Goal: Information Seeking & Learning: Learn about a topic

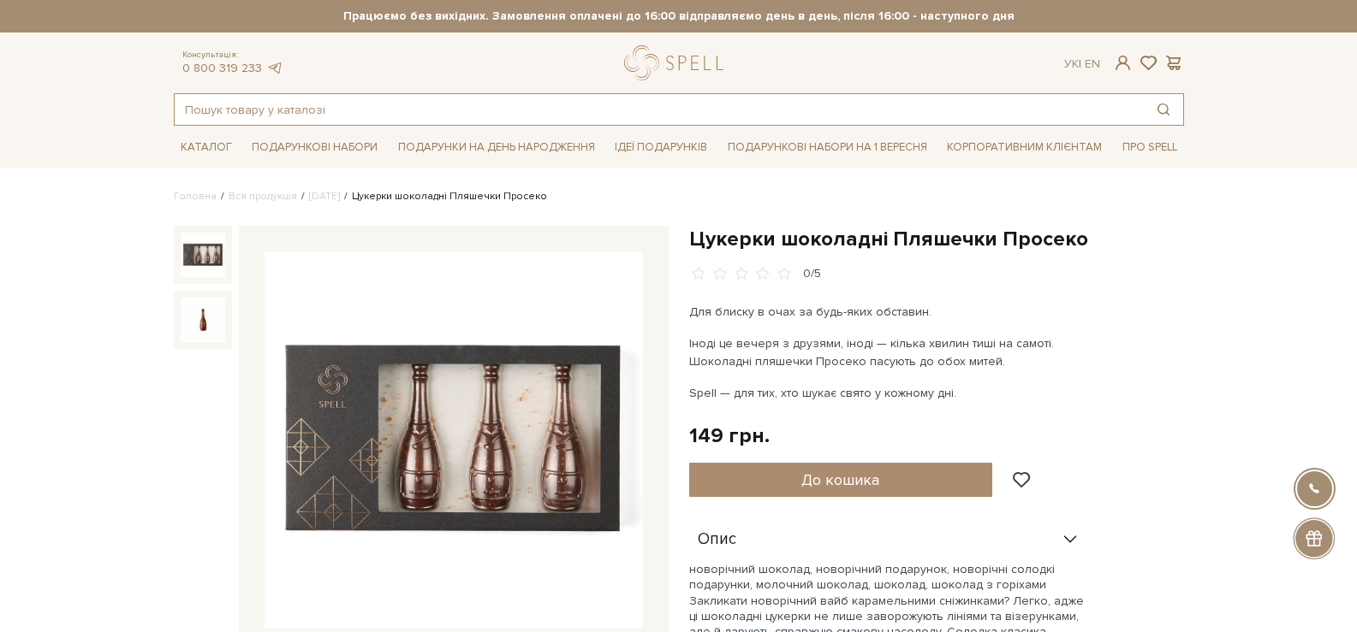
click at [569, 100] on input "text" at bounding box center [659, 109] width 969 height 31
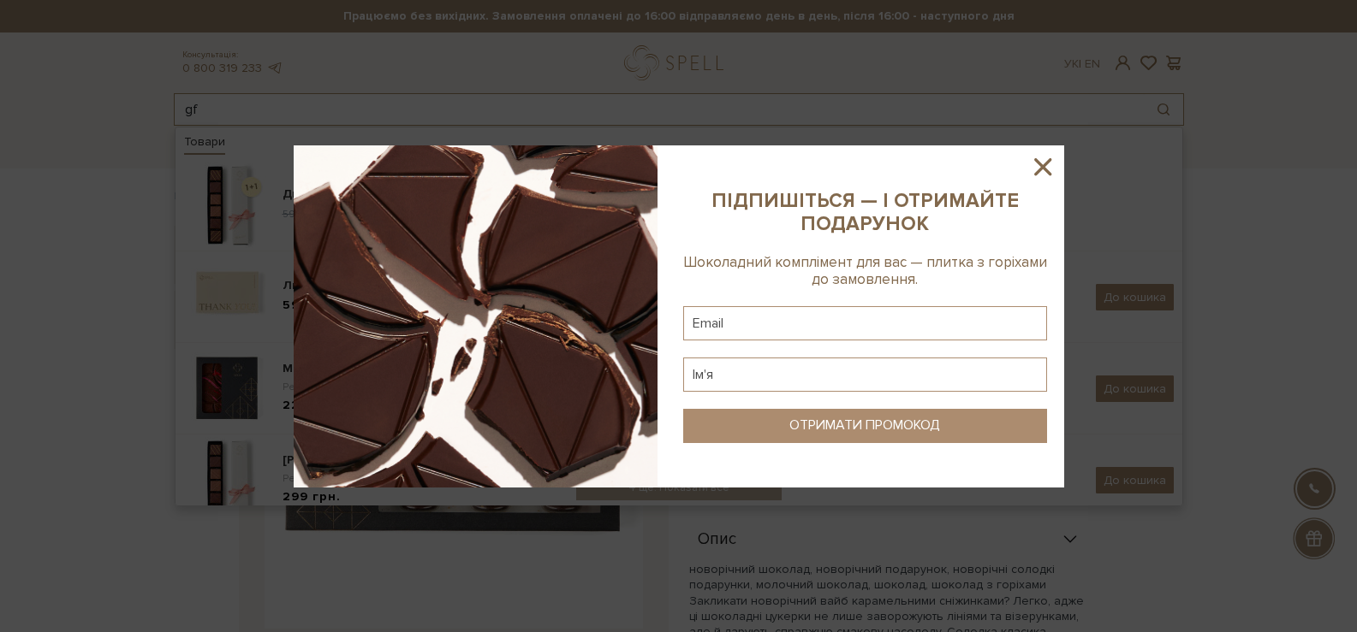
type input "gf"
click at [1046, 163] on icon at bounding box center [1042, 166] width 29 height 29
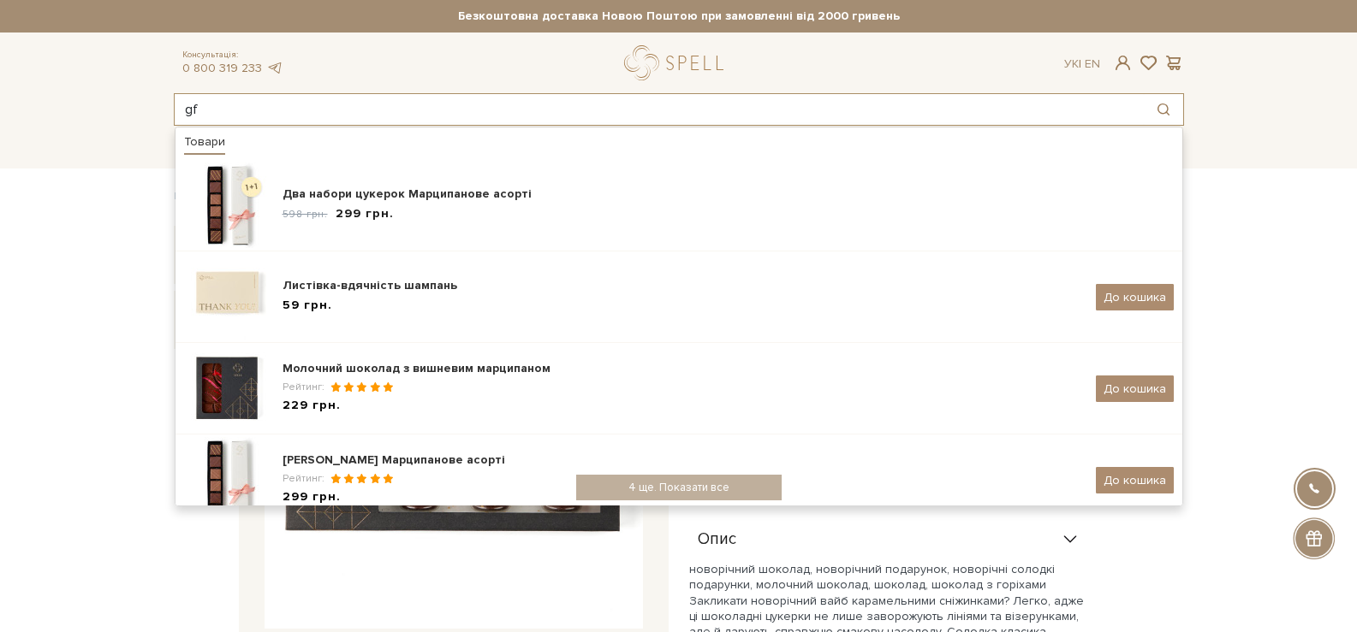
drag, startPoint x: 228, startPoint y: 120, endPoint x: 187, endPoint y: 103, distance: 44.5
click at [187, 103] on input "gf" at bounding box center [659, 109] width 969 height 31
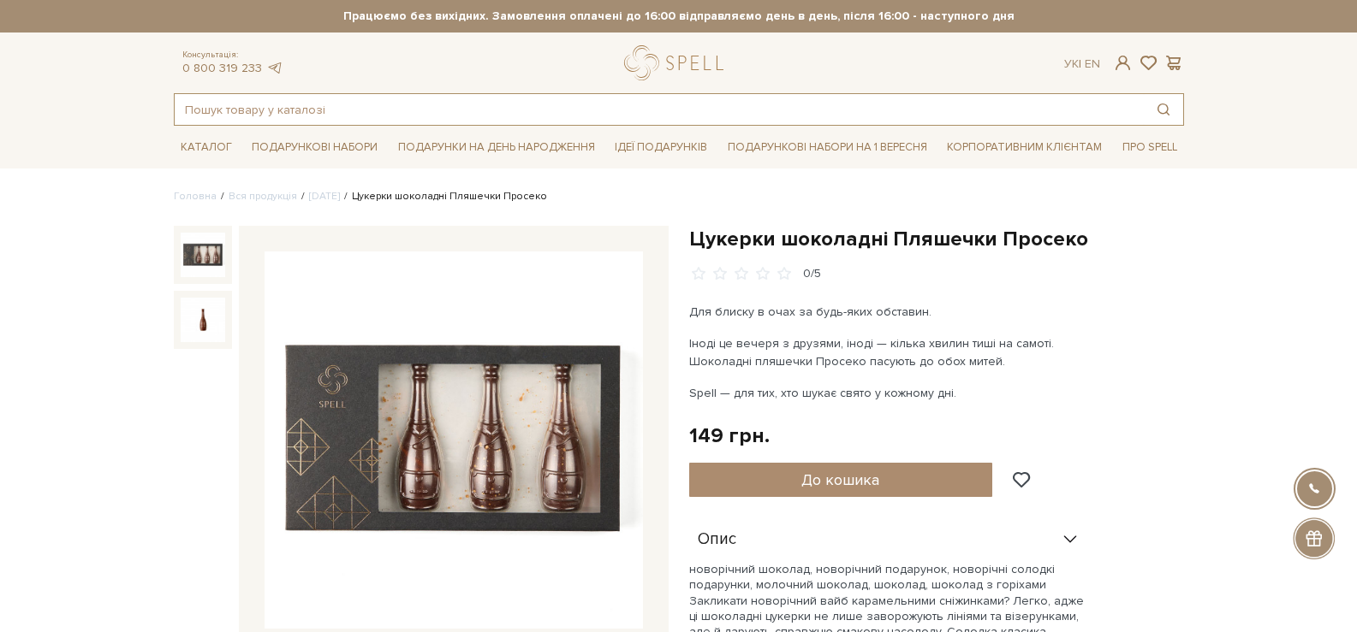
type input "з"
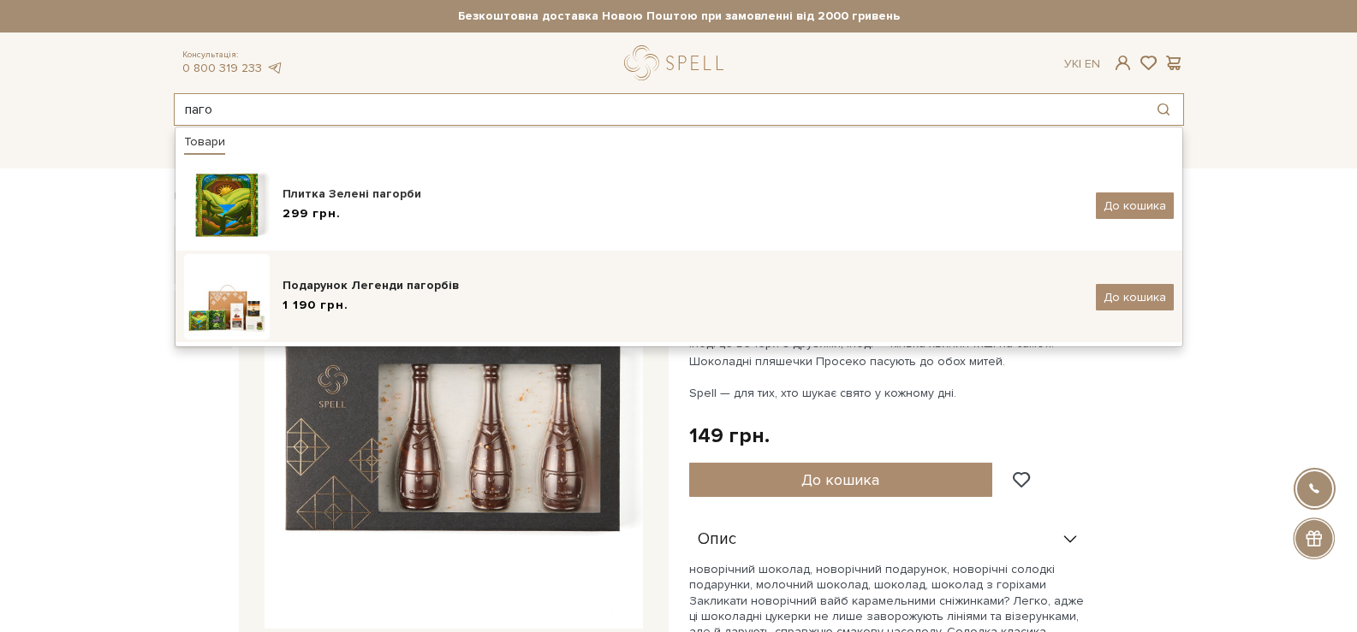
type input "паго"
click at [453, 294] on div "Подарунок Легенди пагорбів" at bounding box center [682, 285] width 800 height 17
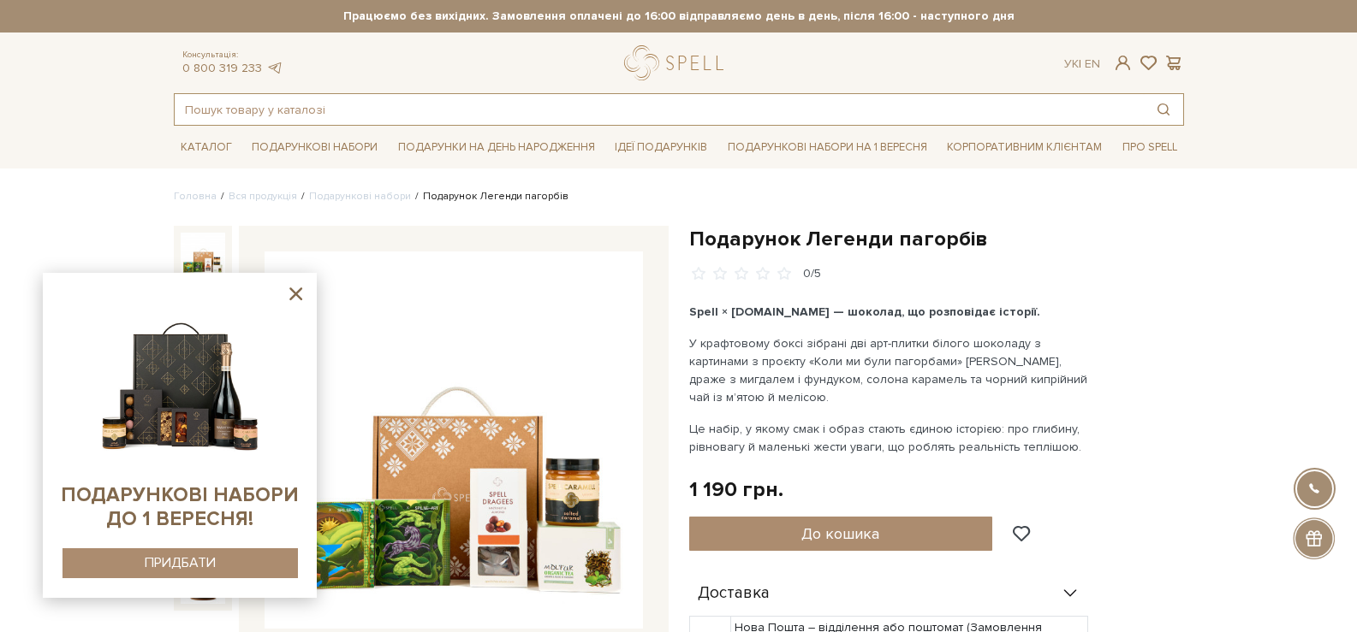
click at [613, 107] on input "text" at bounding box center [659, 109] width 969 height 31
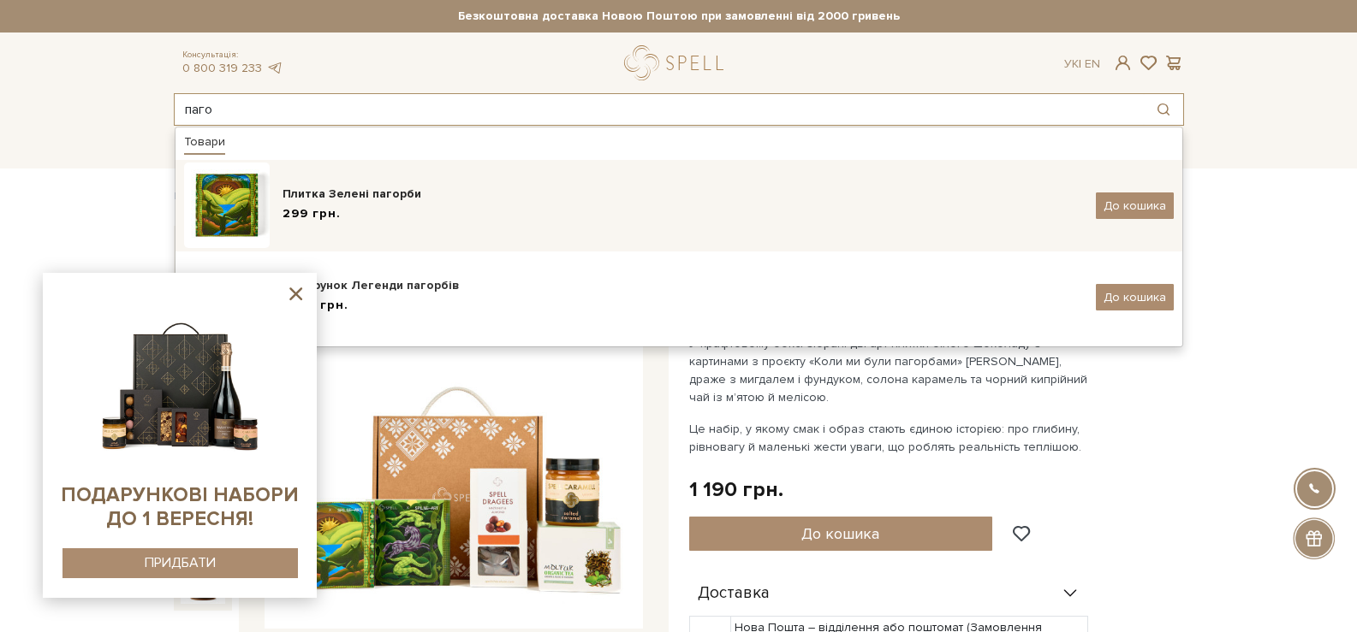
type input "паго"
click at [434, 191] on div "Плитка Зелені пагорби" at bounding box center [682, 194] width 800 height 17
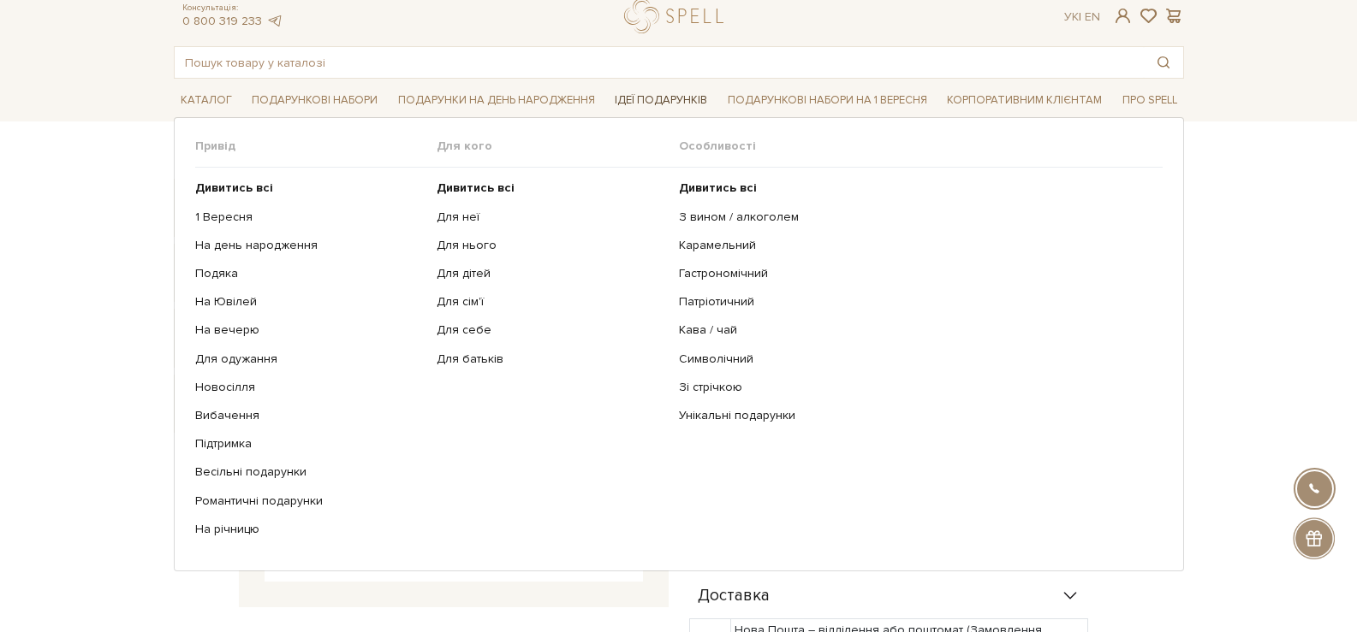
scroll to position [86, 0]
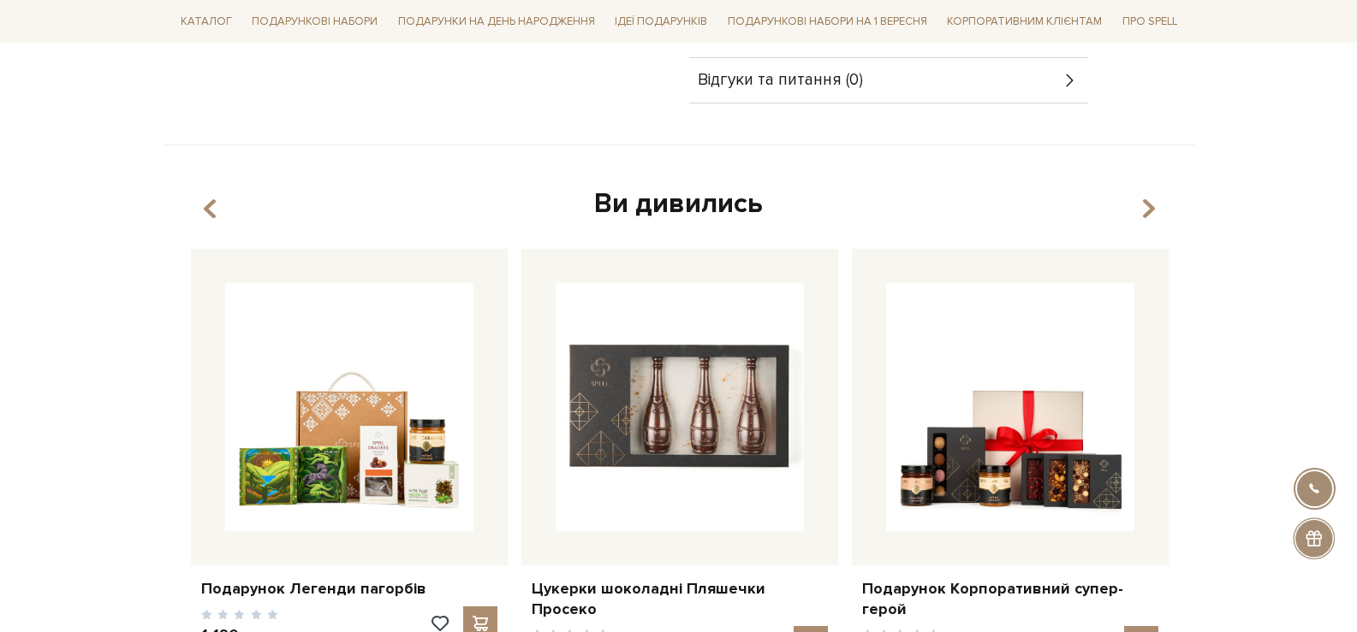
scroll to position [428, 0]
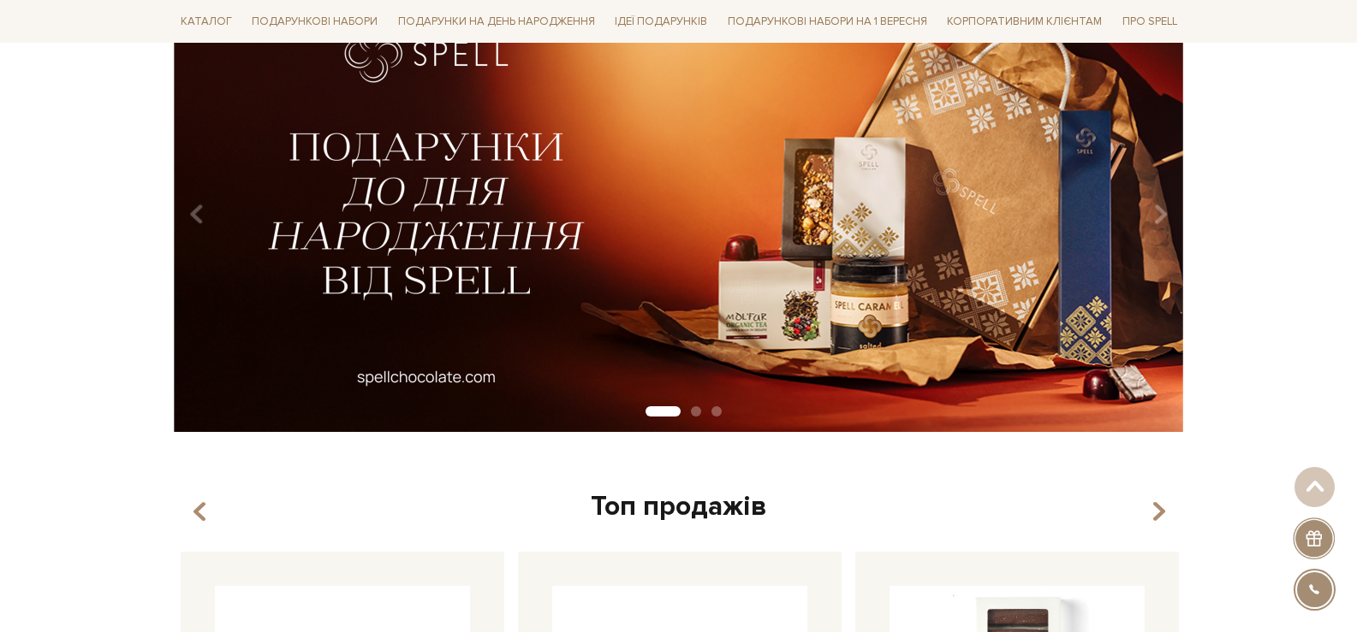
scroll to position [86, 0]
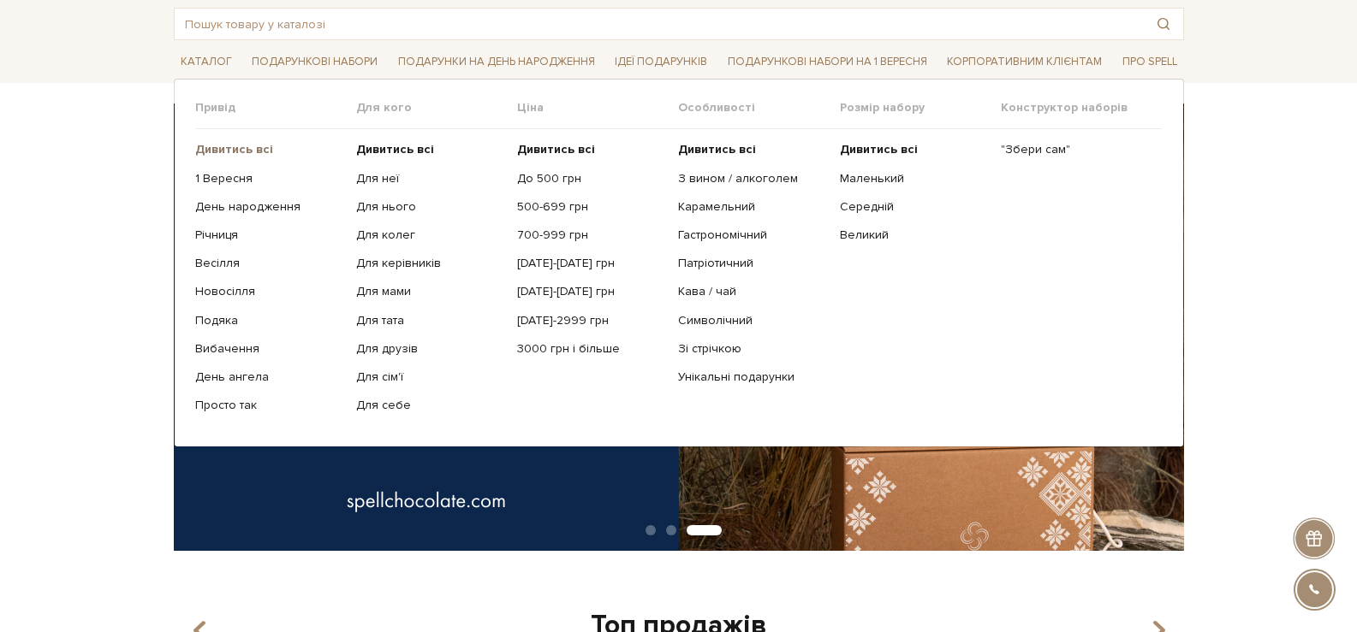
click at [260, 142] on b "Дивитись всі" at bounding box center [234, 149] width 78 height 15
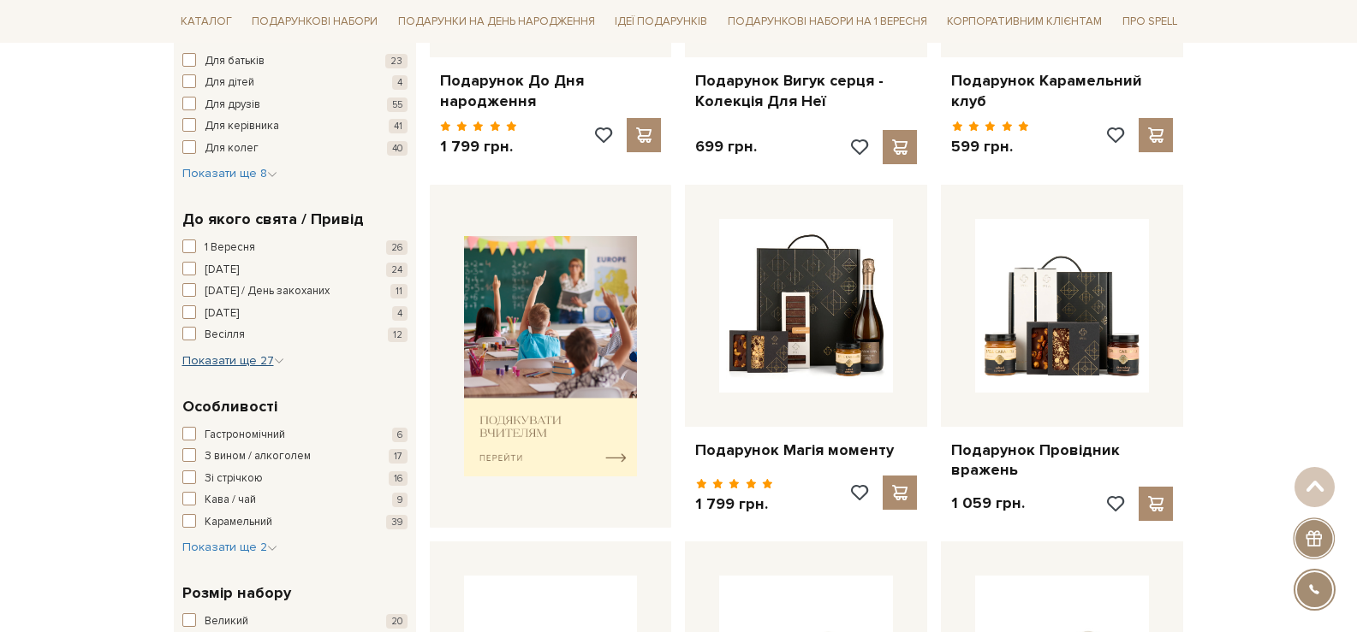
click at [255, 359] on span "Показати ще 27" at bounding box center [233, 360] width 102 height 15
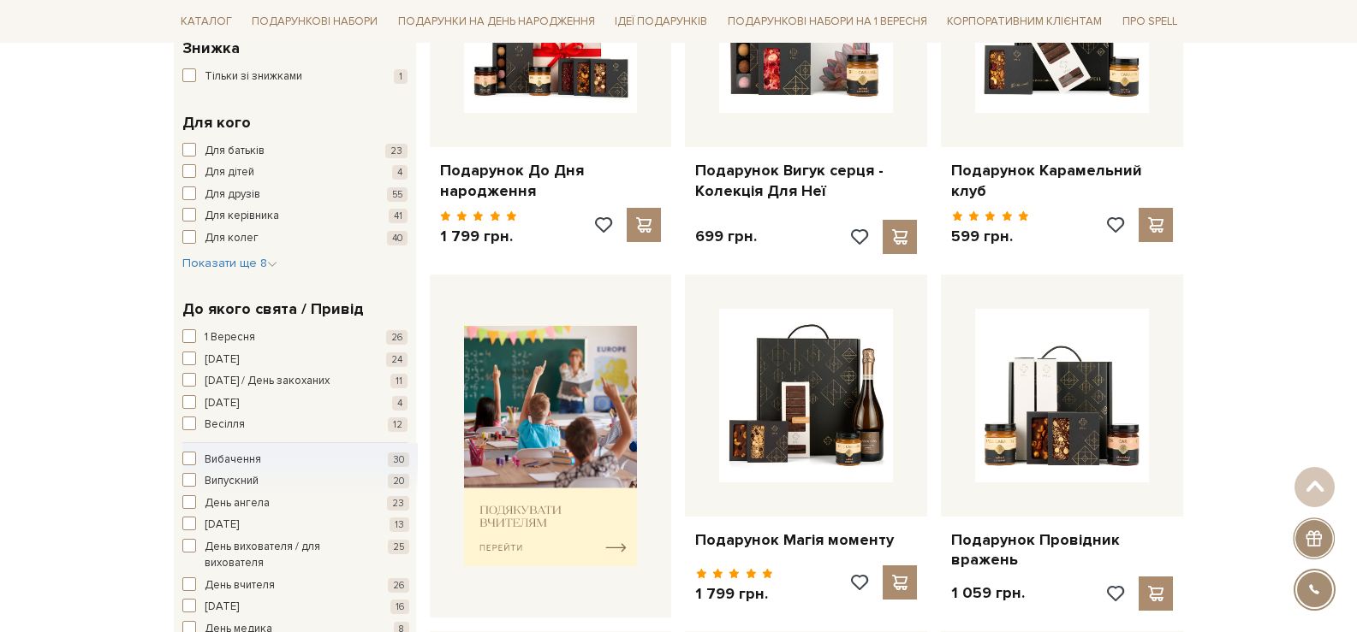
scroll to position [428, 0]
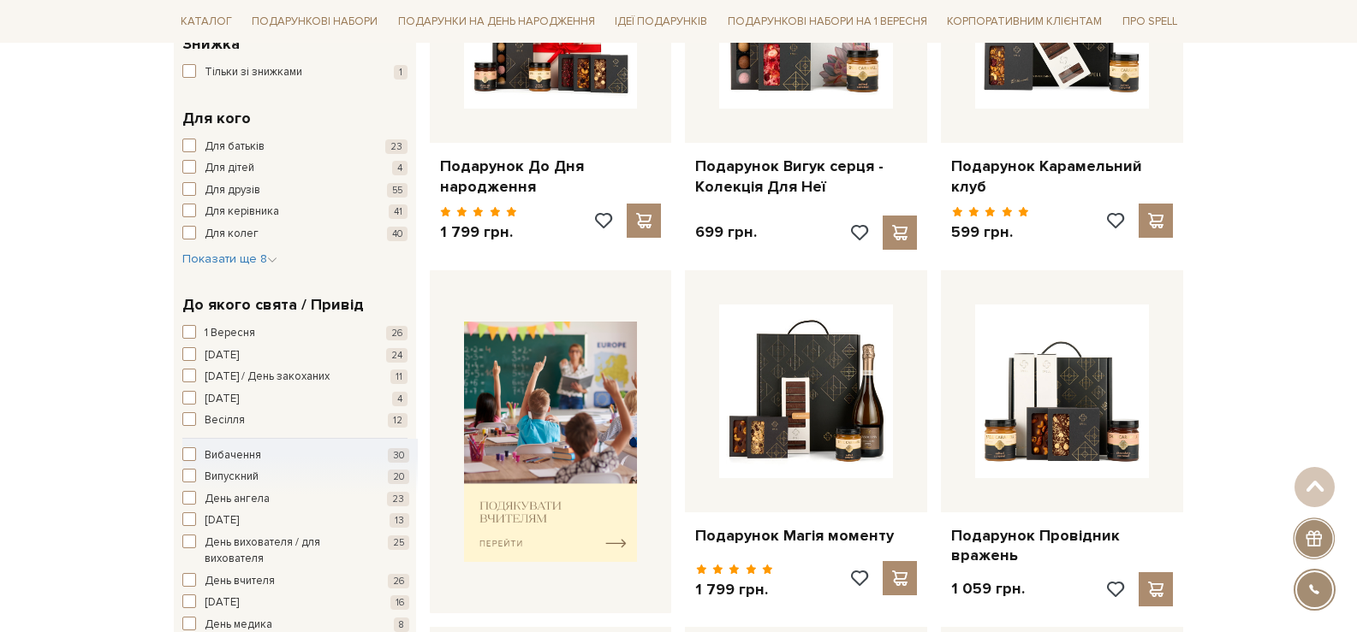
click at [256, 269] on div "Для кого Для батьків 23 Для дітей 4 Для друзів 55 Для керівника 41 Для колег 40…" at bounding box center [295, 187] width 242 height 187
drag, startPoint x: 252, startPoint y: 264, endPoint x: 246, endPoint y: 257, distance: 9.8
click at [252, 264] on span "Показати ще 8" at bounding box center [229, 259] width 95 height 15
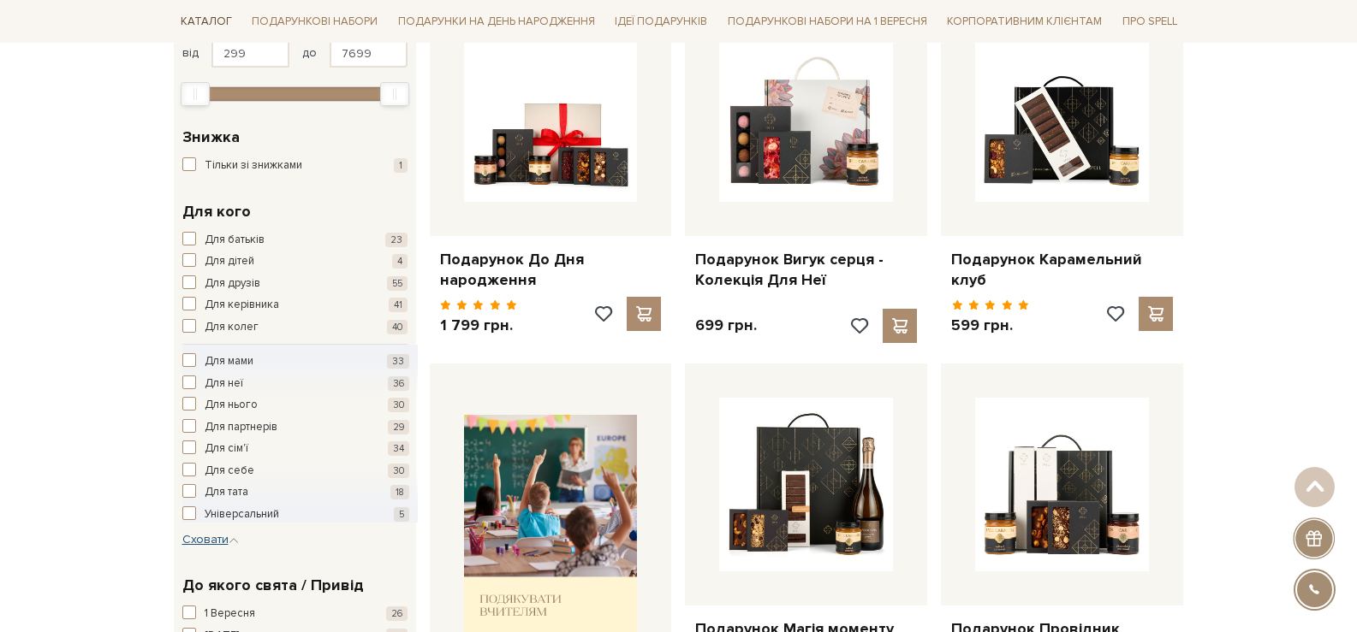
scroll to position [171, 0]
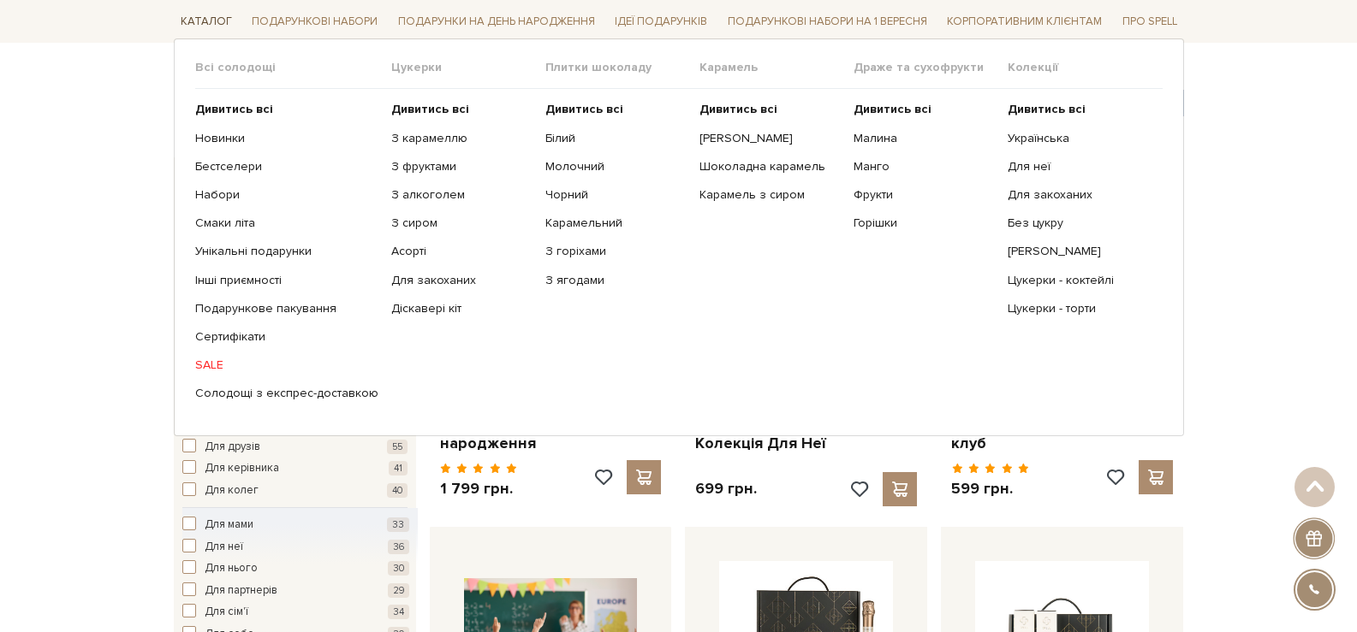
click at [212, 16] on link "Каталог" at bounding box center [206, 22] width 65 height 27
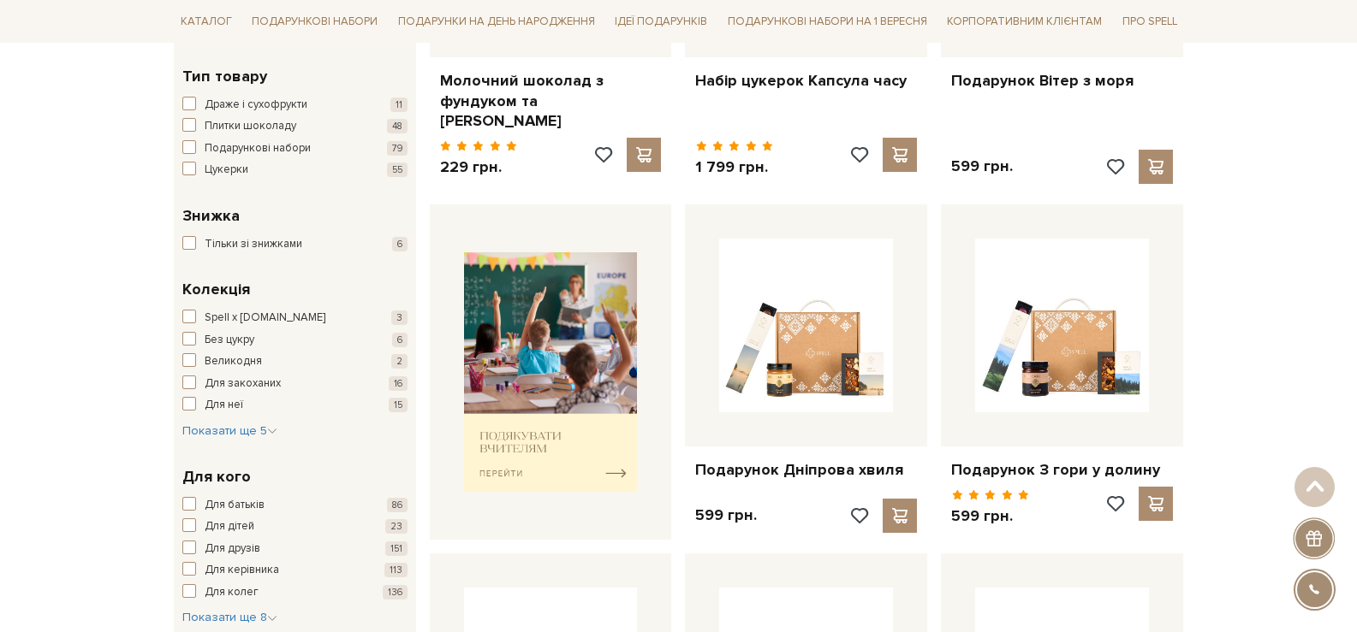
scroll to position [599, 0]
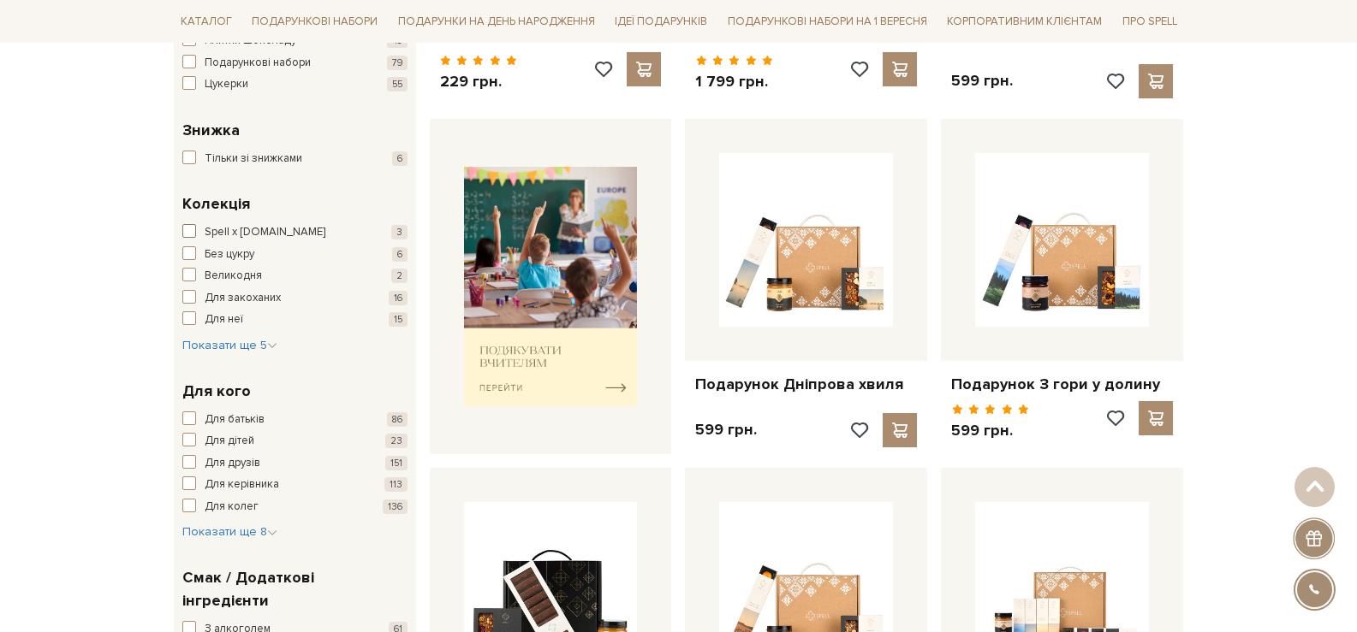
click at [241, 229] on span "Spell x [DOMAIN_NAME]" at bounding box center [265, 232] width 121 height 17
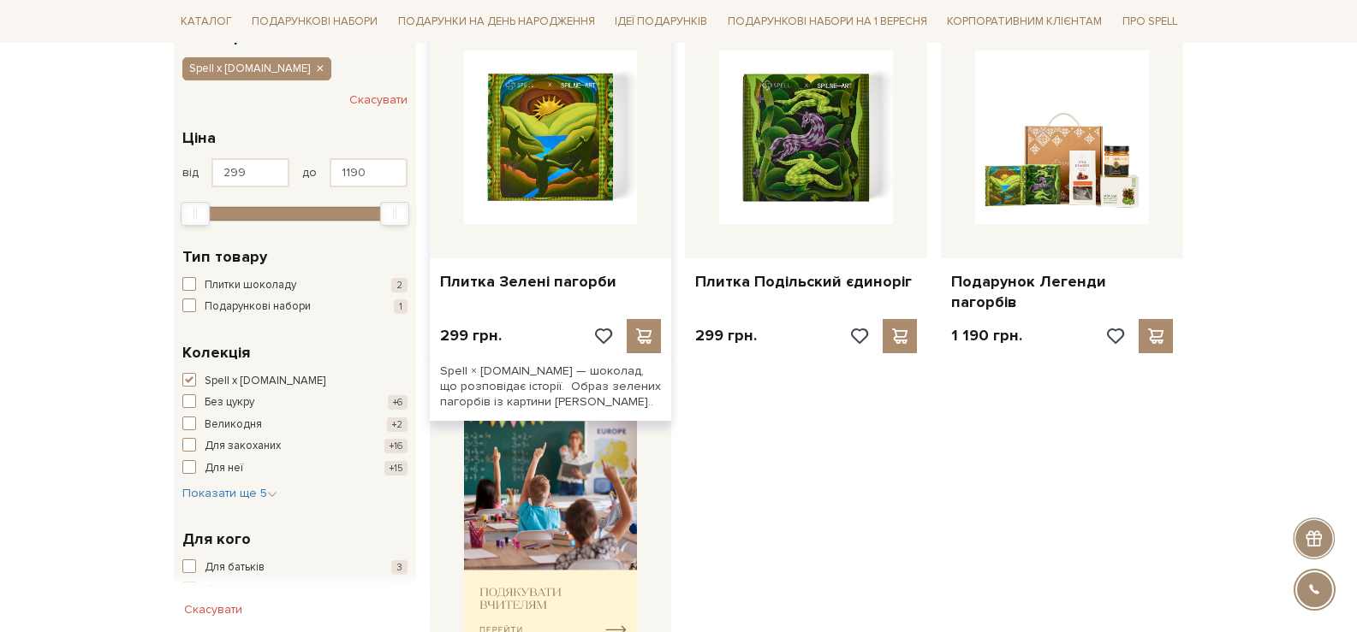
scroll to position [342, 0]
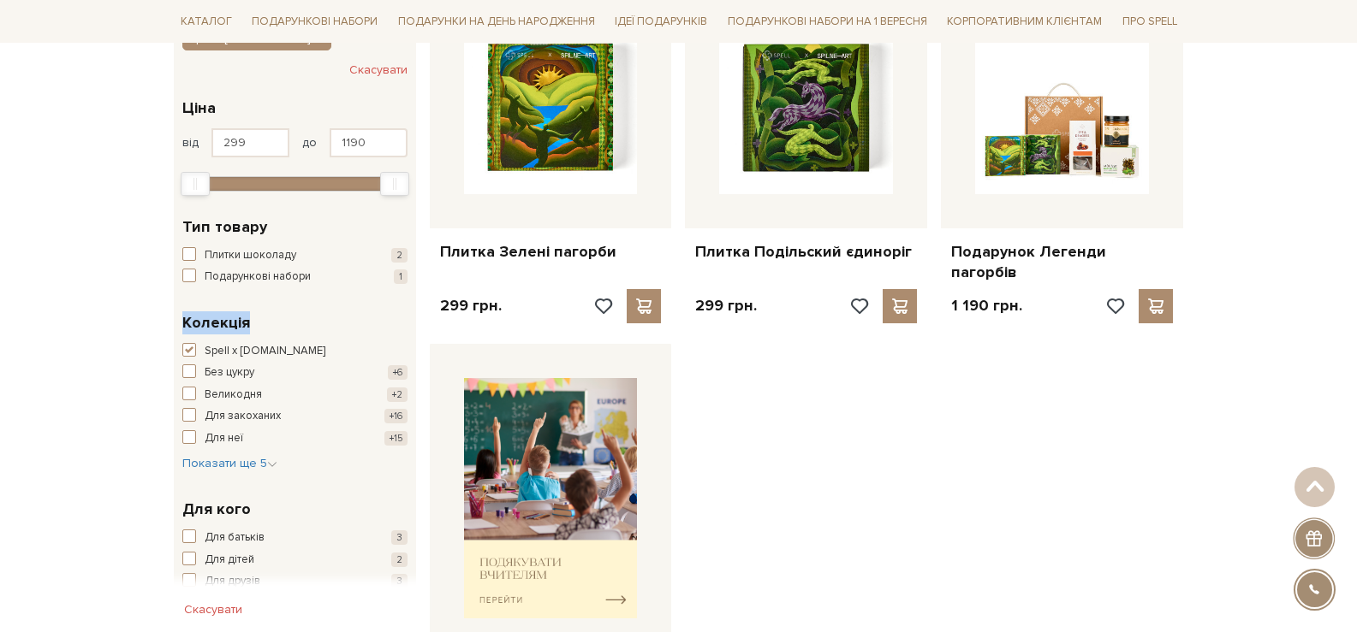
drag, startPoint x: 198, startPoint y: 322, endPoint x: 129, endPoint y: 308, distance: 69.8
click at [129, 308] on div "Головна Вся продукція Всі товари колекція "Spell x Spilne.. Всі товари колекція…" at bounding box center [678, 582] width 1357 height 1470
